Goal: Navigation & Orientation: Find specific page/section

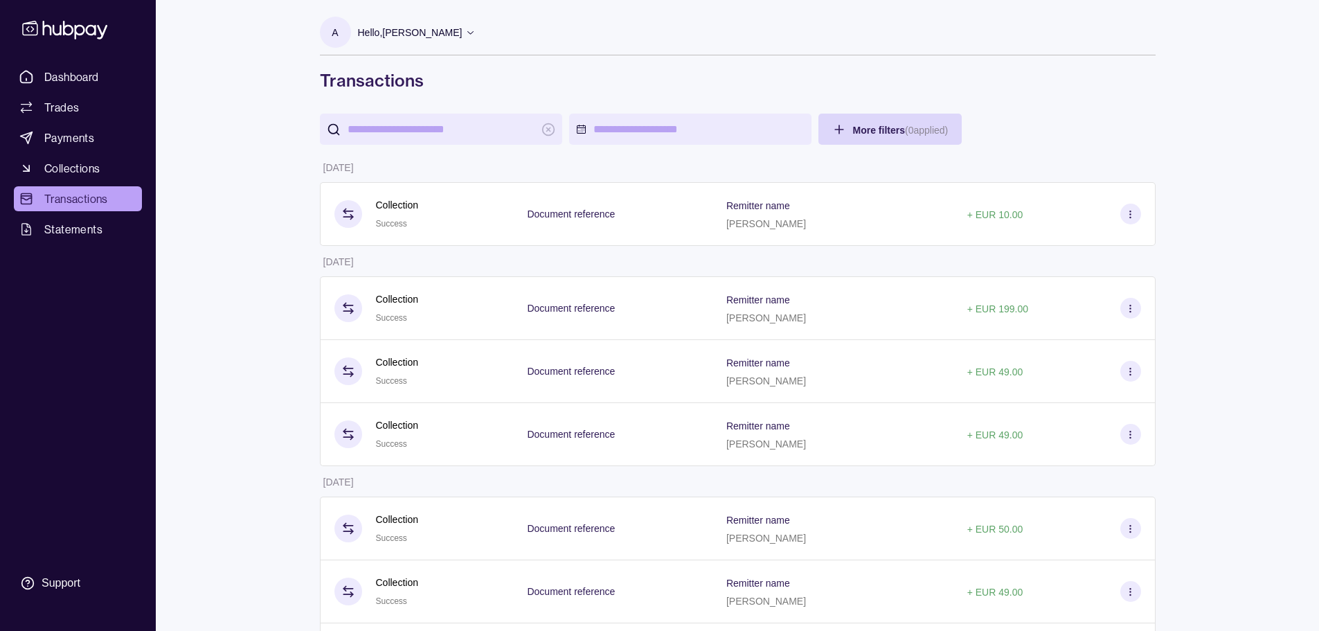
click at [61, 76] on span "Dashboard" at bounding box center [71, 77] width 55 height 17
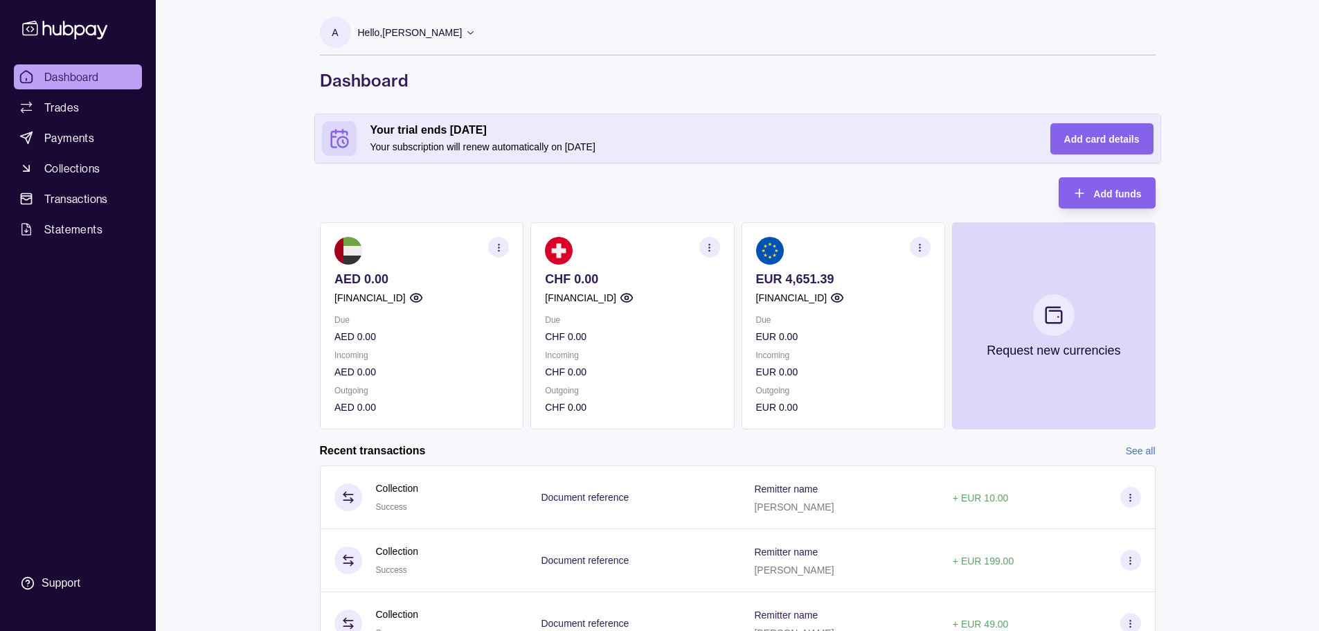
click at [288, 272] on div "Dashboard Trades Payments Collections Transactions Statements Support A Hello, …" at bounding box center [659, 412] width 1319 height 825
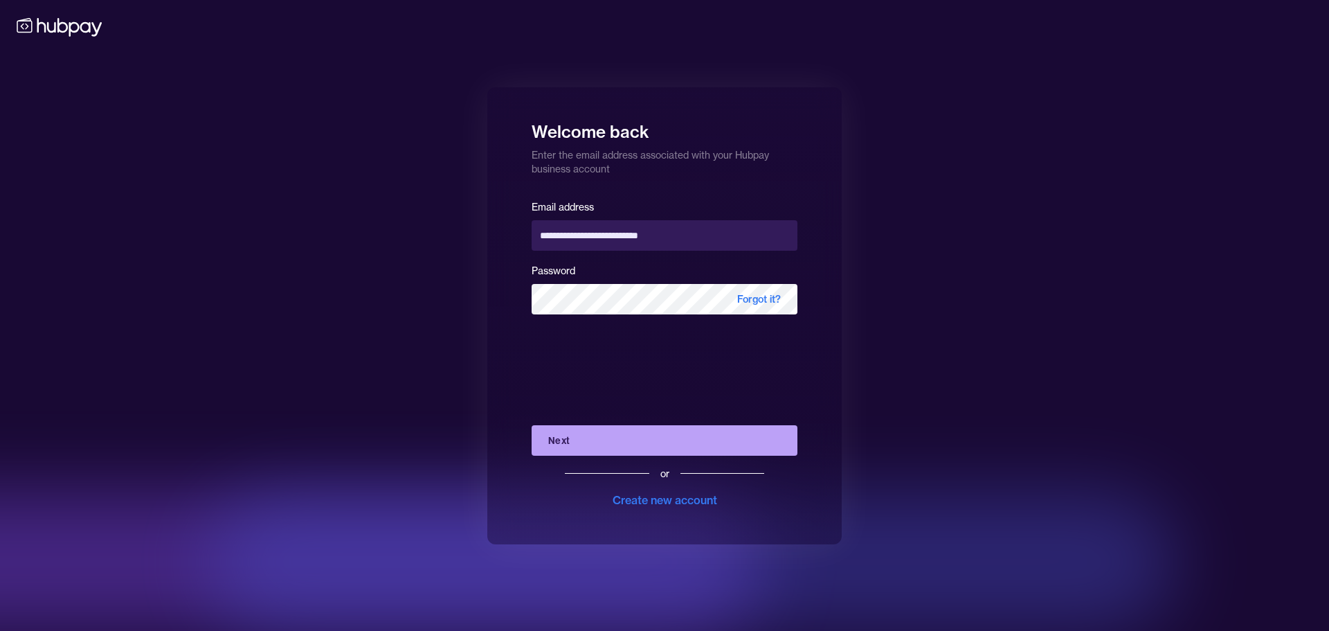
click at [324, 329] on div "**********" at bounding box center [664, 315] width 1329 height 631
click at [937, 291] on div "**********" at bounding box center [664, 315] width 1329 height 631
